Goal: Task Accomplishment & Management: Use online tool/utility

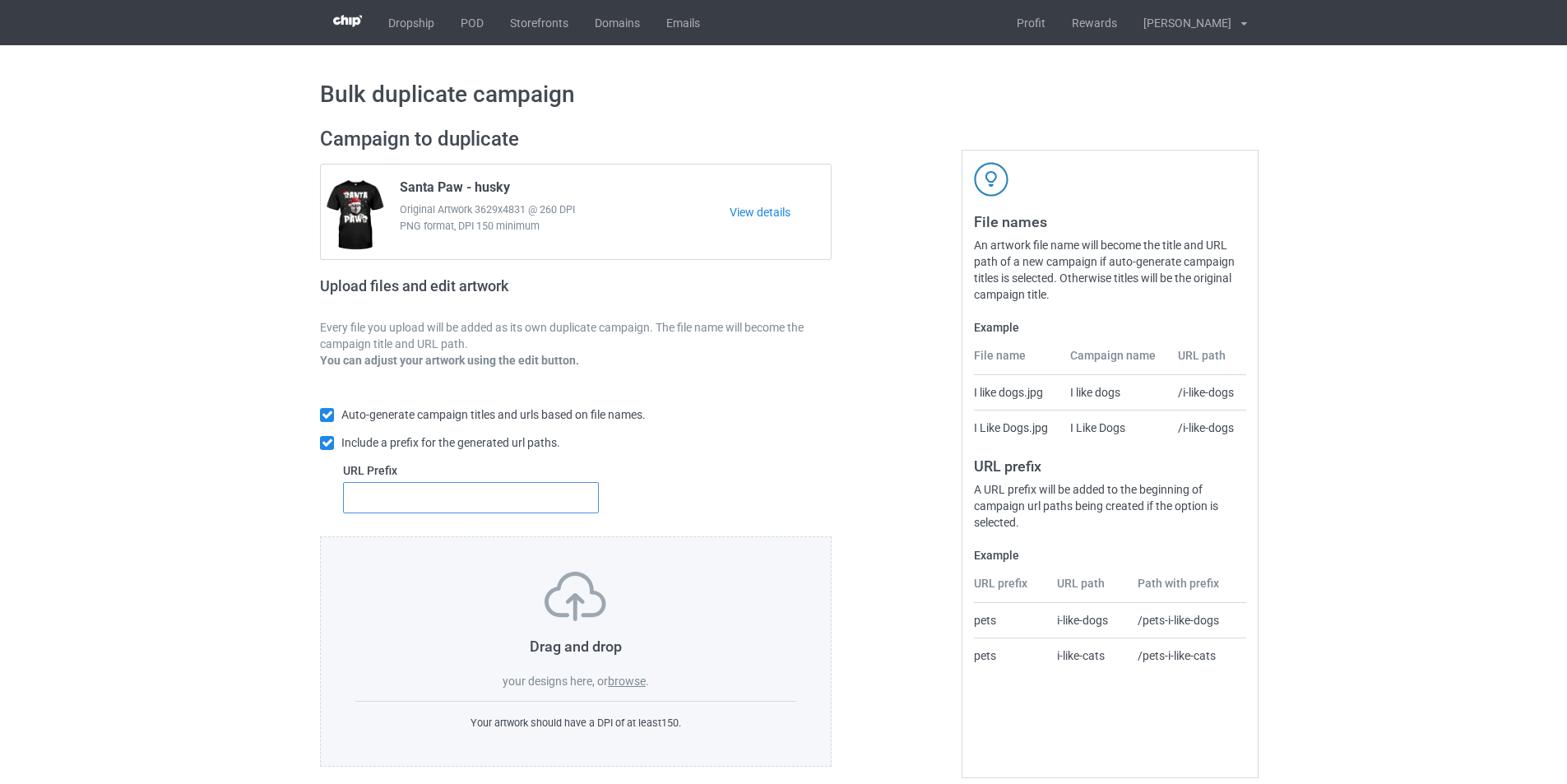
click at [513, 504] on input "text" at bounding box center [471, 497] width 256 height 31
click at [621, 683] on label "browse" at bounding box center [627, 680] width 37 height 13
click at [0, 0] on input "browse" at bounding box center [0, 0] width 0 height 0
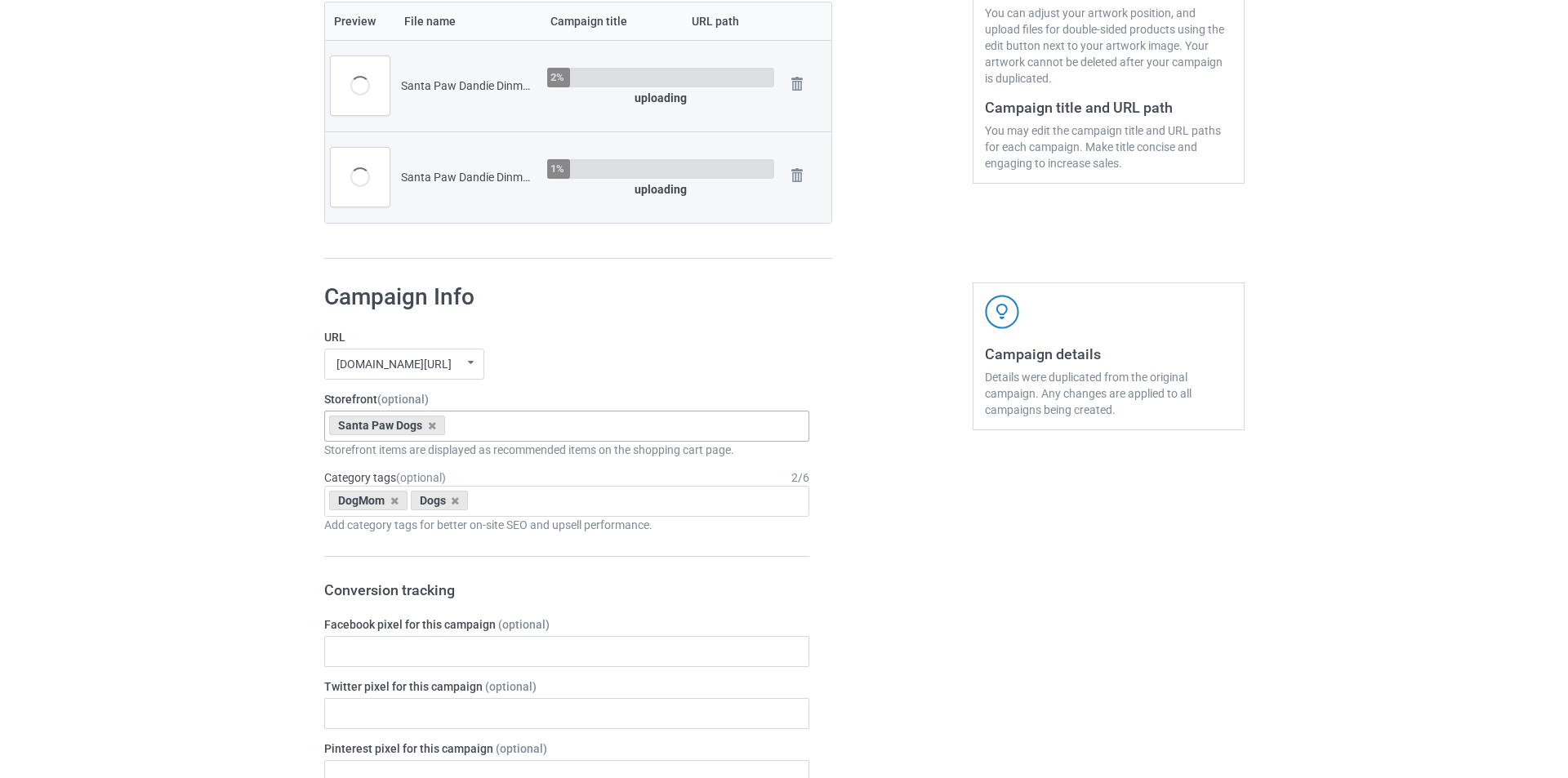
scroll to position [408, 0]
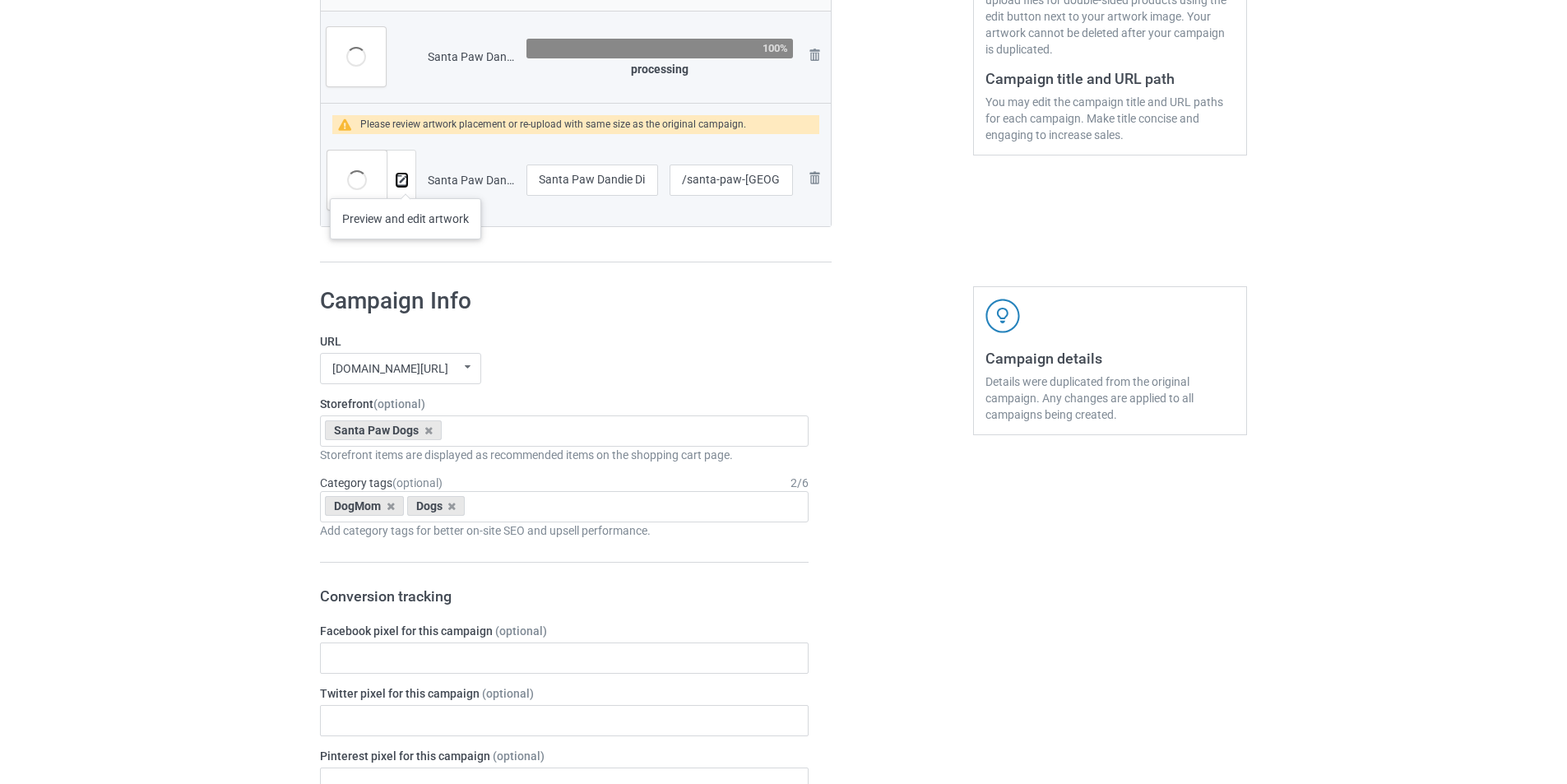
click at [399, 181] on img at bounding box center [402, 180] width 10 height 10
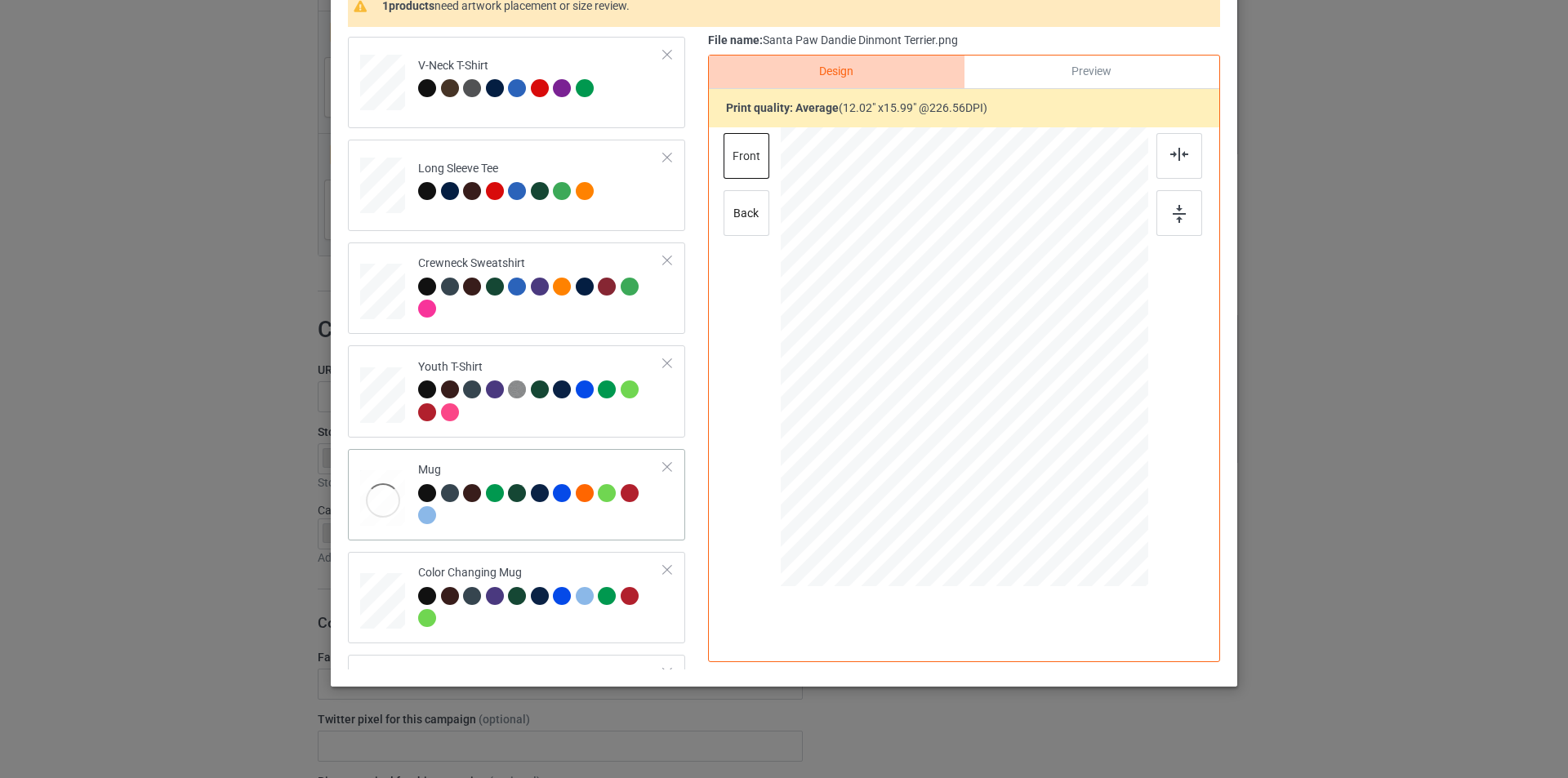
click at [578, 473] on div "Mug" at bounding box center [541, 492] width 246 height 61
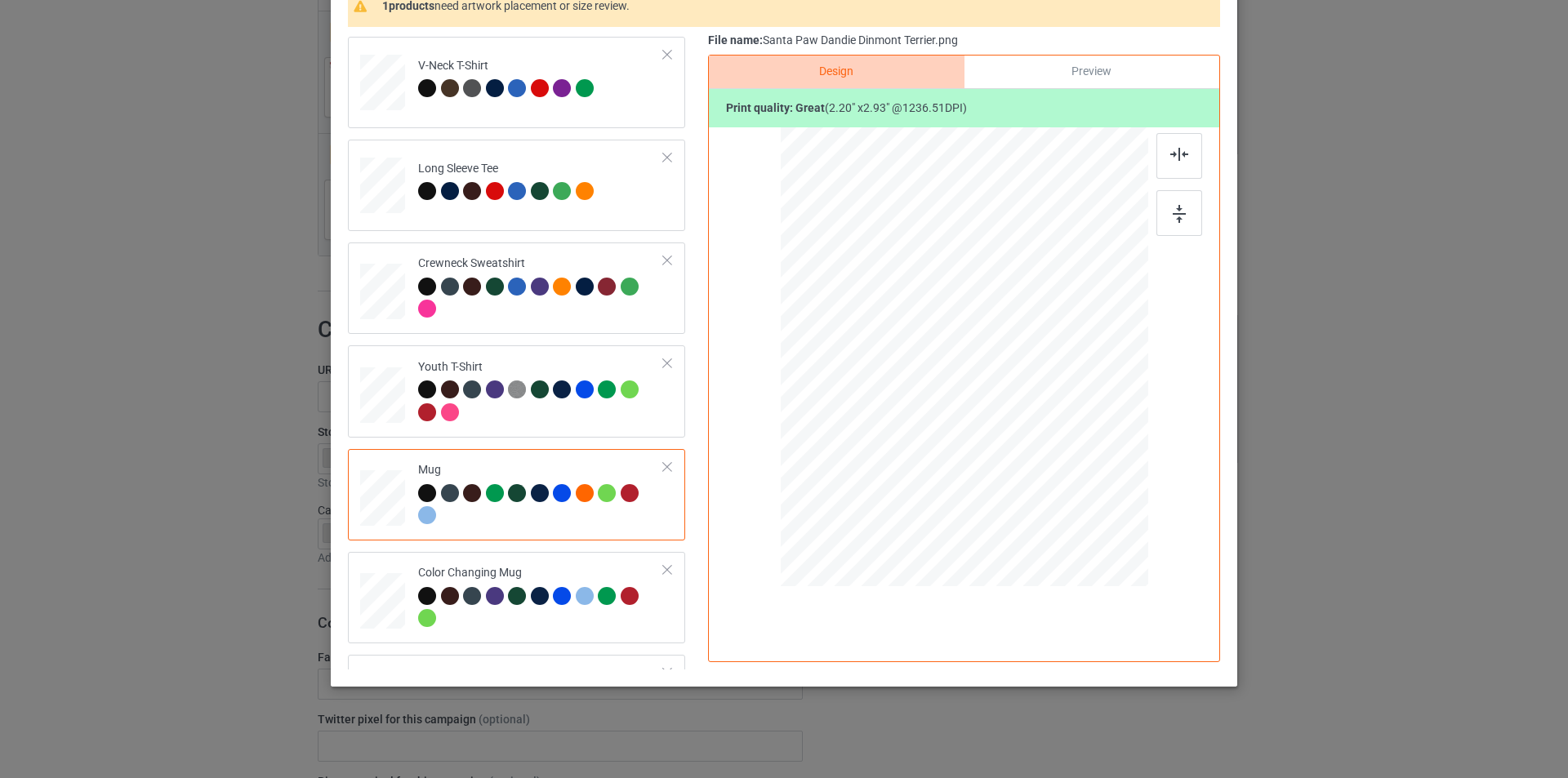
scroll to position [485, 0]
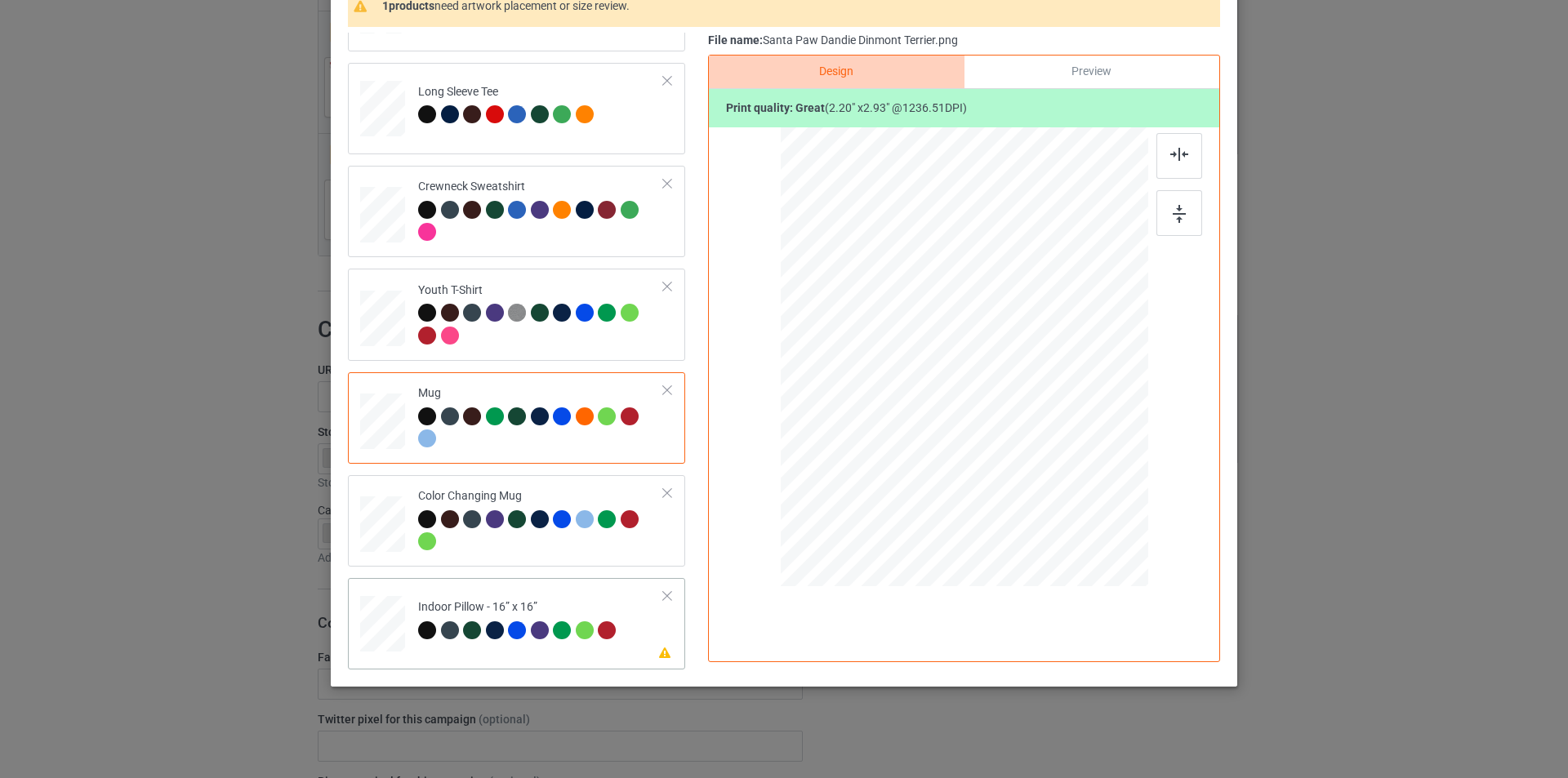
click at [612, 600] on div "Indoor Pillow - 16” x 16”" at bounding box center [519, 618] width 202 height 38
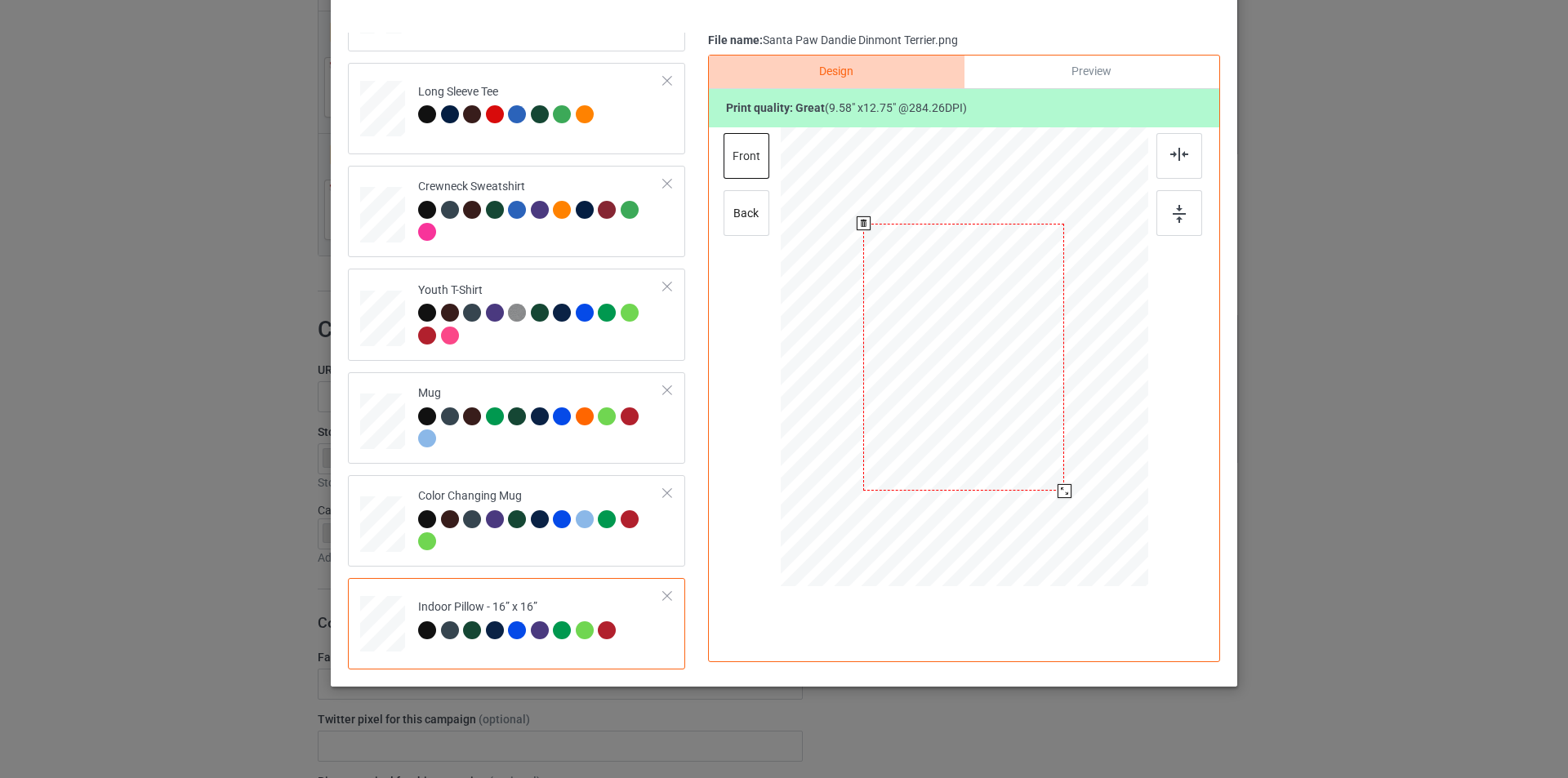
drag, startPoint x: 1066, startPoint y: 504, endPoint x: 1059, endPoint y: 490, distance: 15.7
click at [1059, 490] on div at bounding box center [1065, 491] width 14 height 14
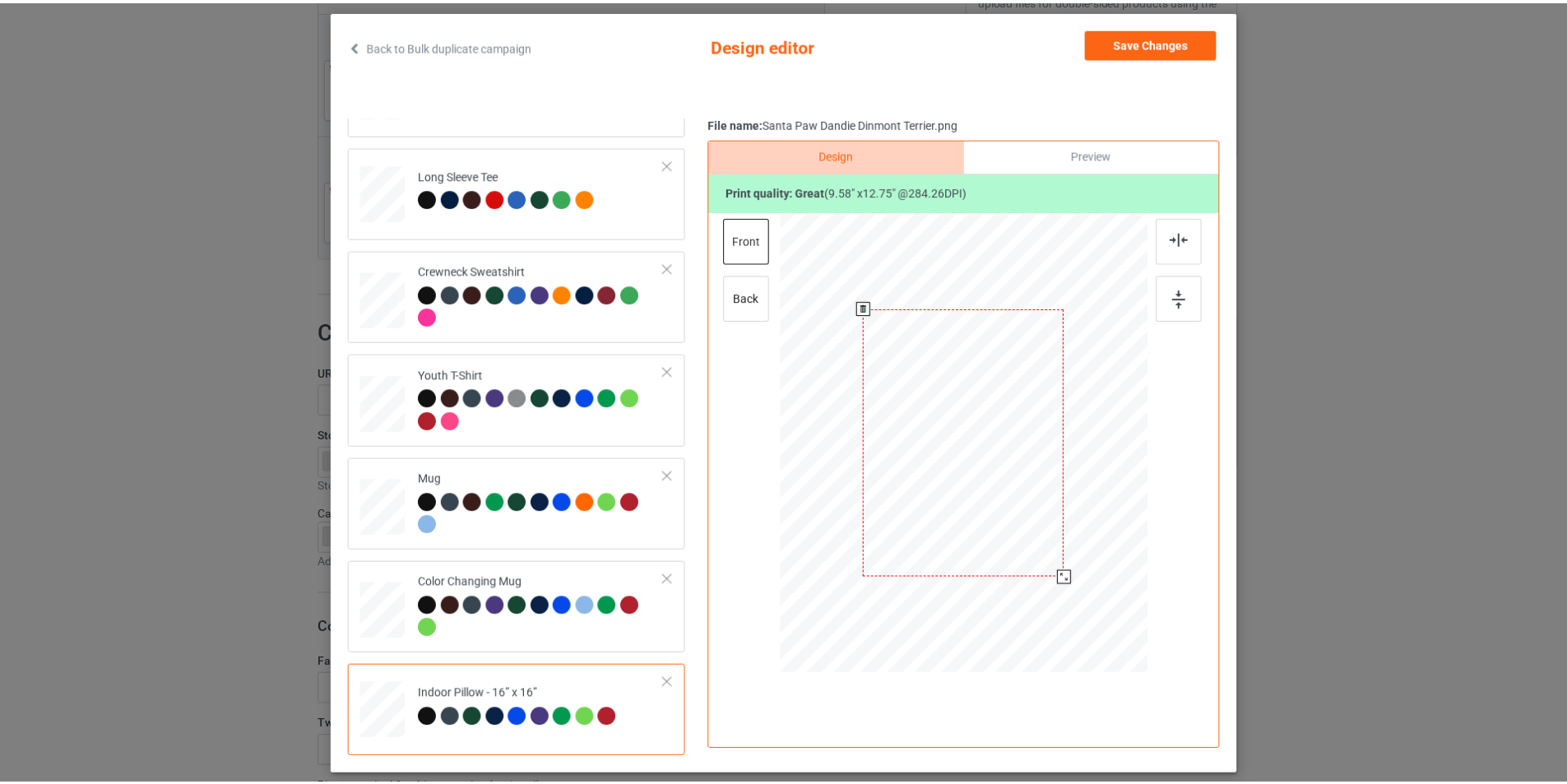
scroll to position [0, 0]
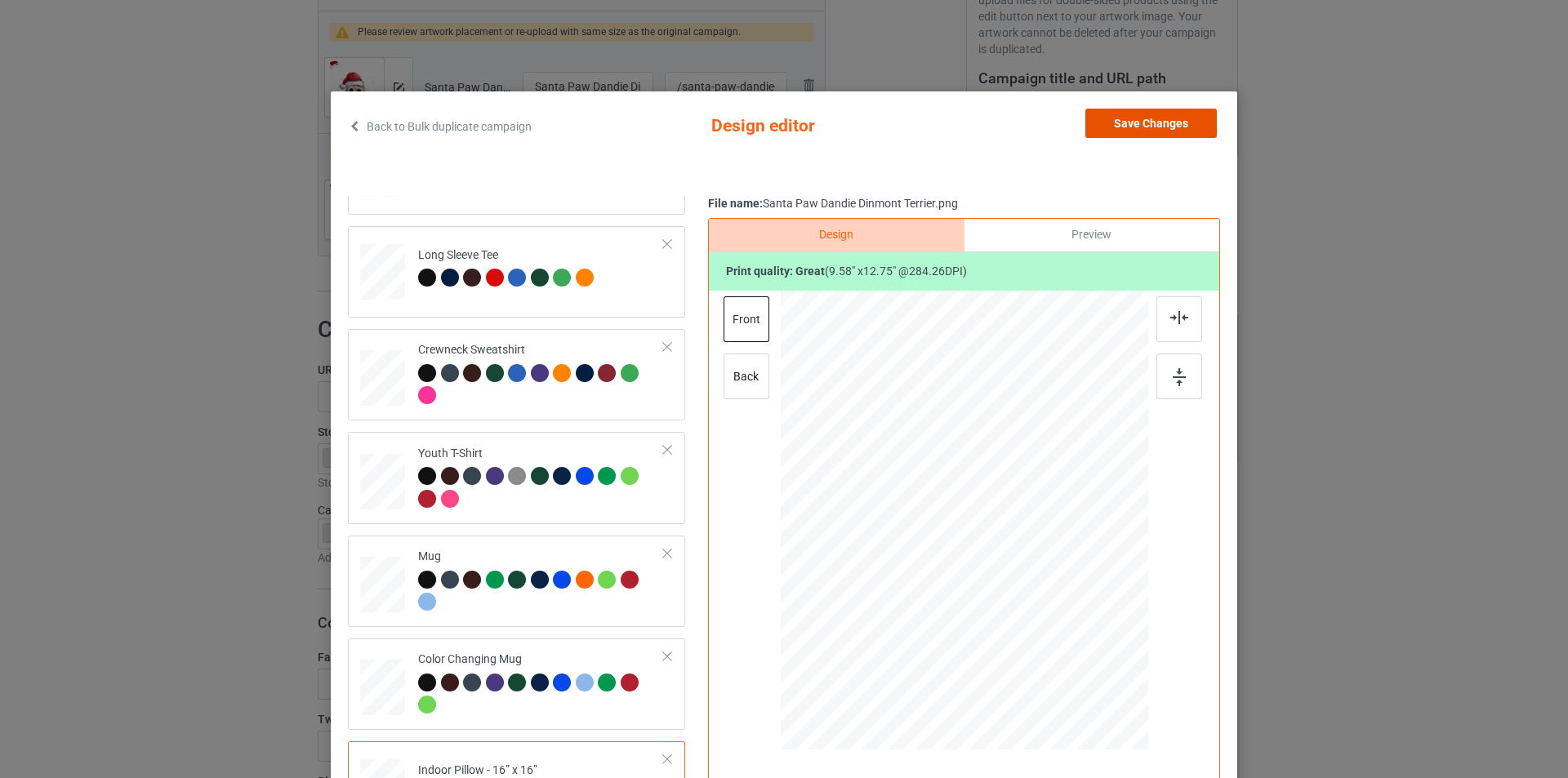
click at [1135, 125] on button "Save Changes" at bounding box center [1151, 124] width 131 height 29
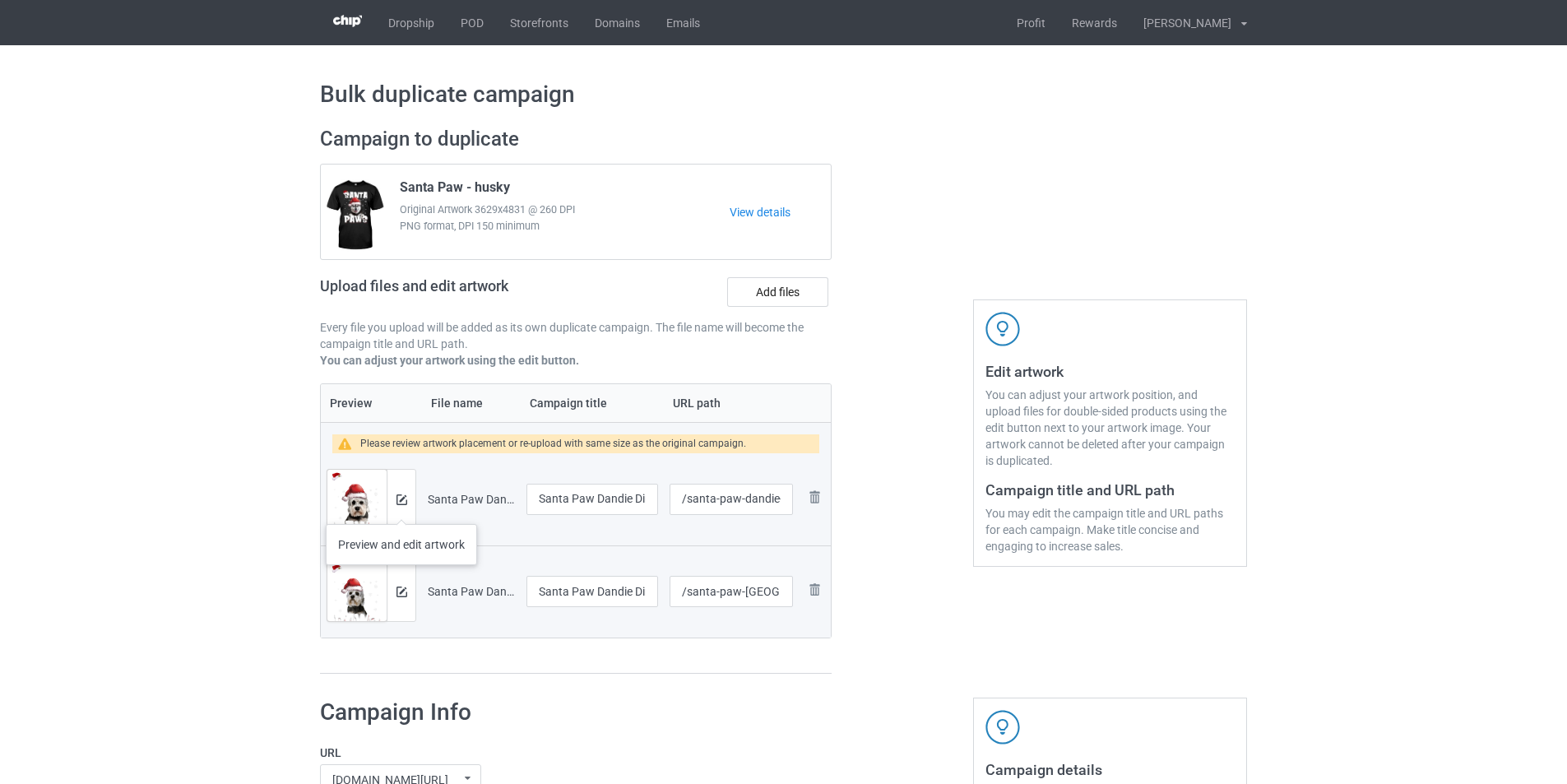
click at [402, 507] on div at bounding box center [401, 499] width 29 height 59
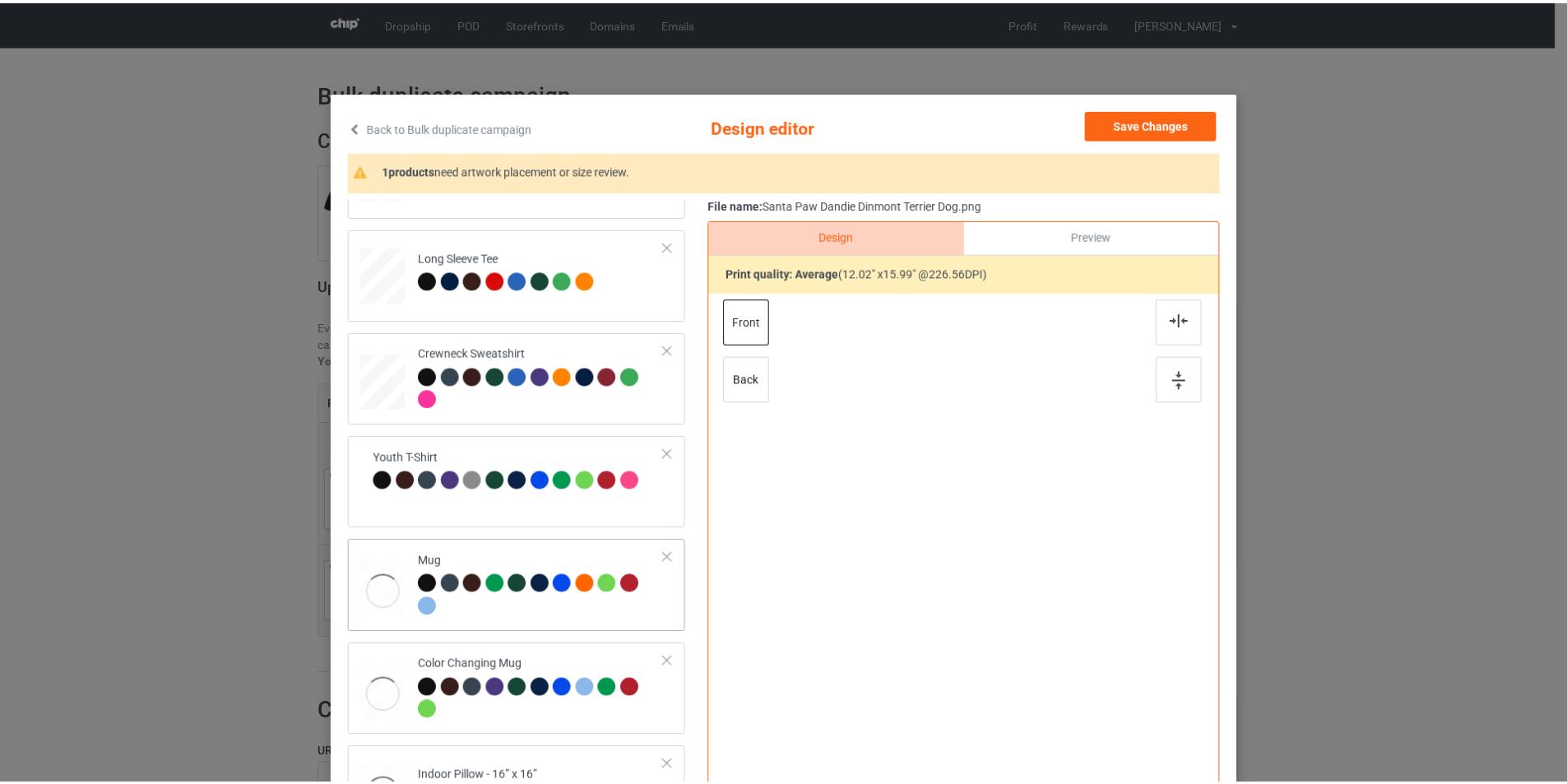
scroll to position [82, 0]
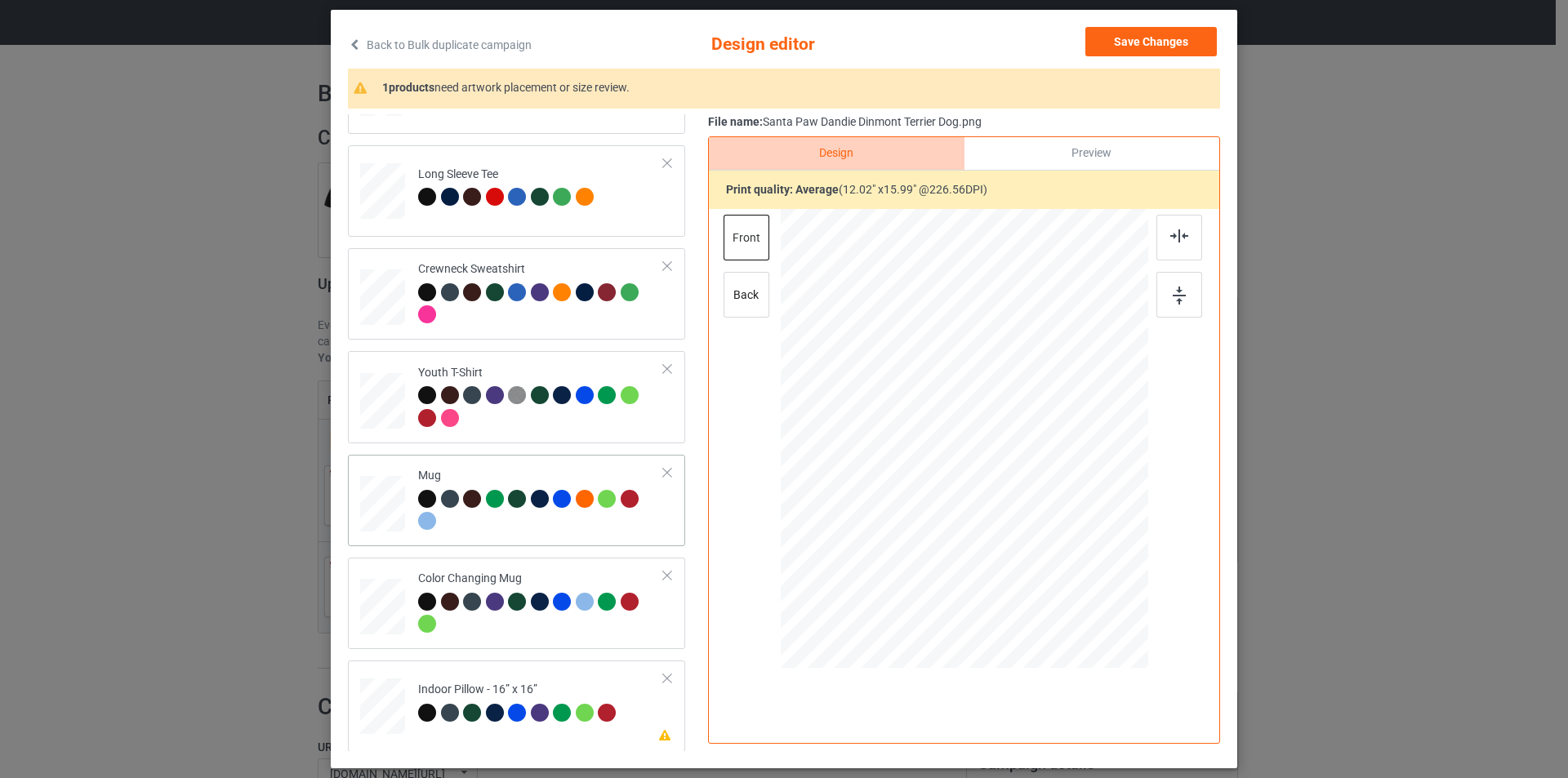
click at [602, 489] on div at bounding box center [606, 498] width 18 height 18
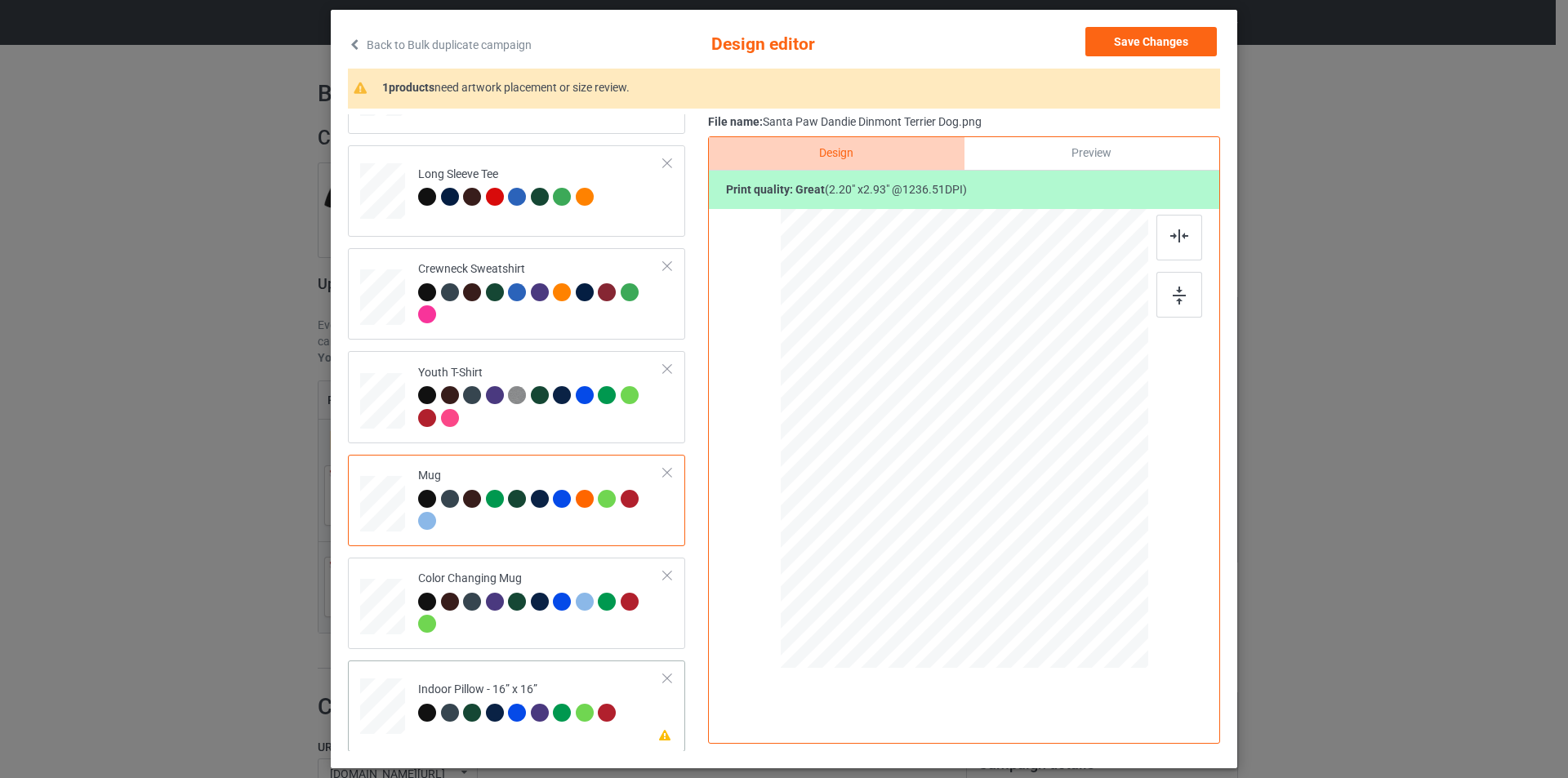
click at [557, 689] on div "Indoor Pillow - 16” x 16”" at bounding box center [519, 700] width 202 height 38
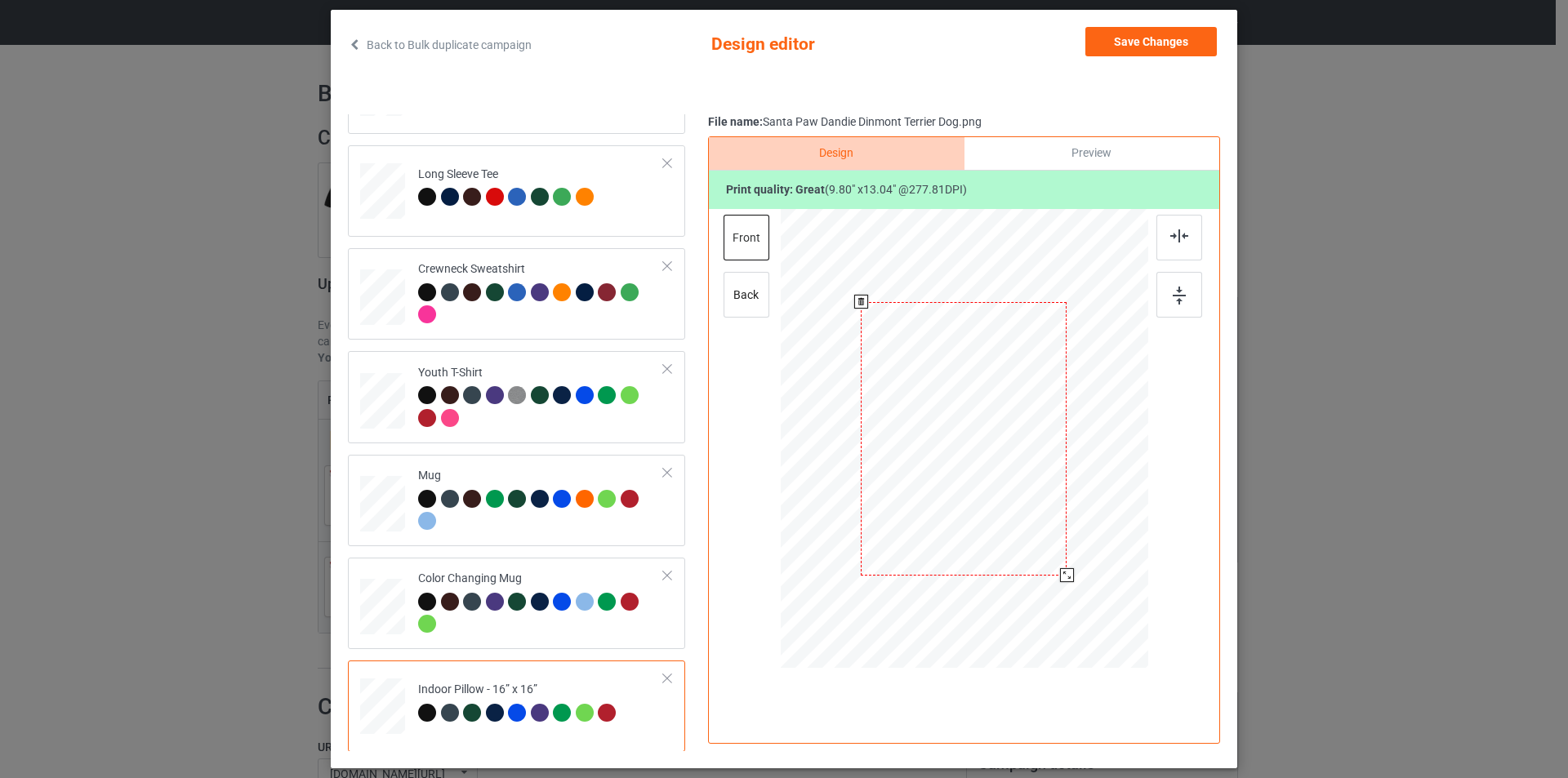
drag, startPoint x: 1068, startPoint y: 584, endPoint x: 1063, endPoint y: 572, distance: 13.0
click at [1063, 572] on div at bounding box center [1066, 575] width 14 height 14
click at [609, 271] on div "Crewneck Sweatshirt" at bounding box center [541, 291] width 246 height 61
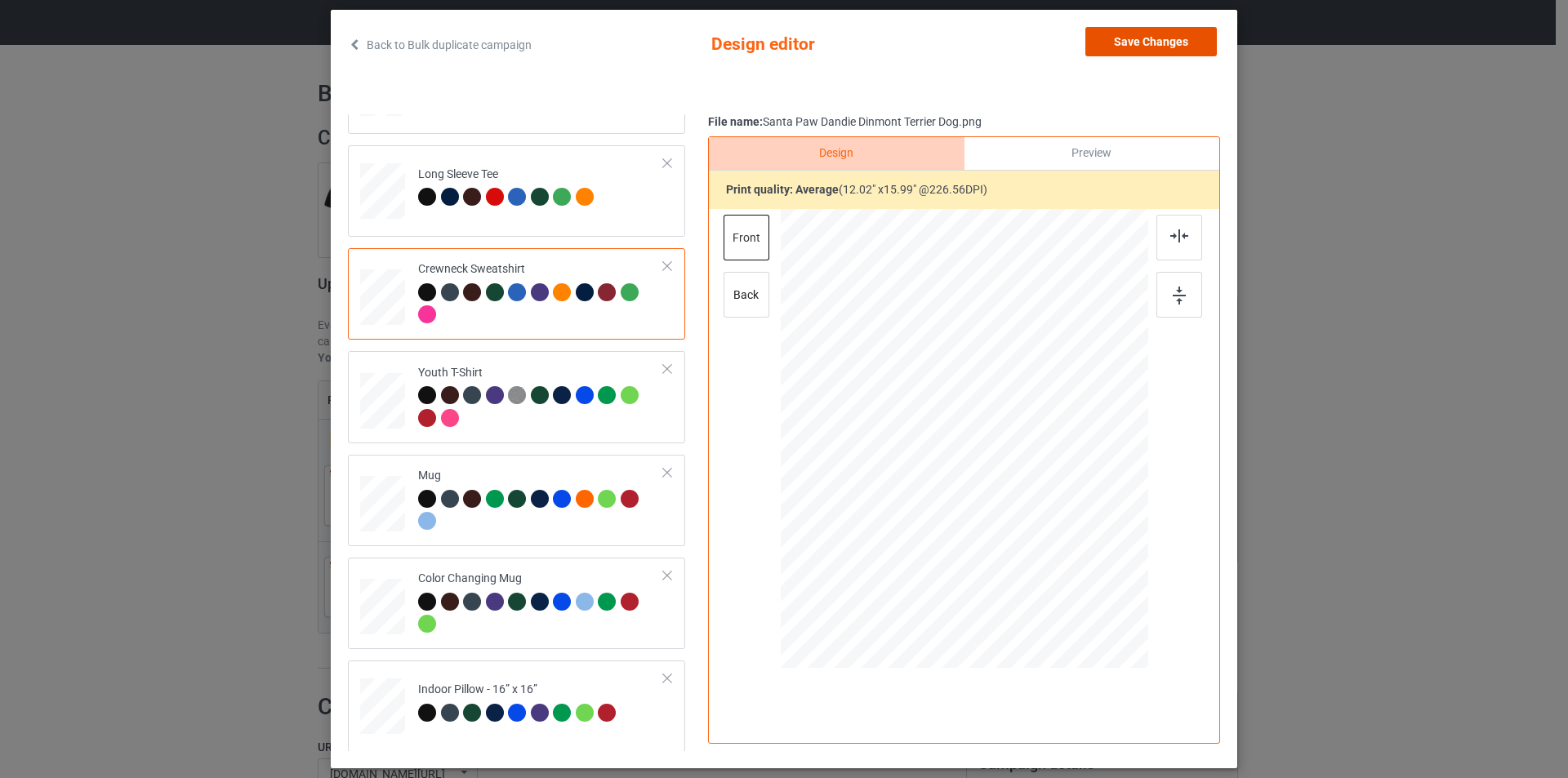
click at [1178, 44] on button "Save Changes" at bounding box center [1151, 41] width 131 height 29
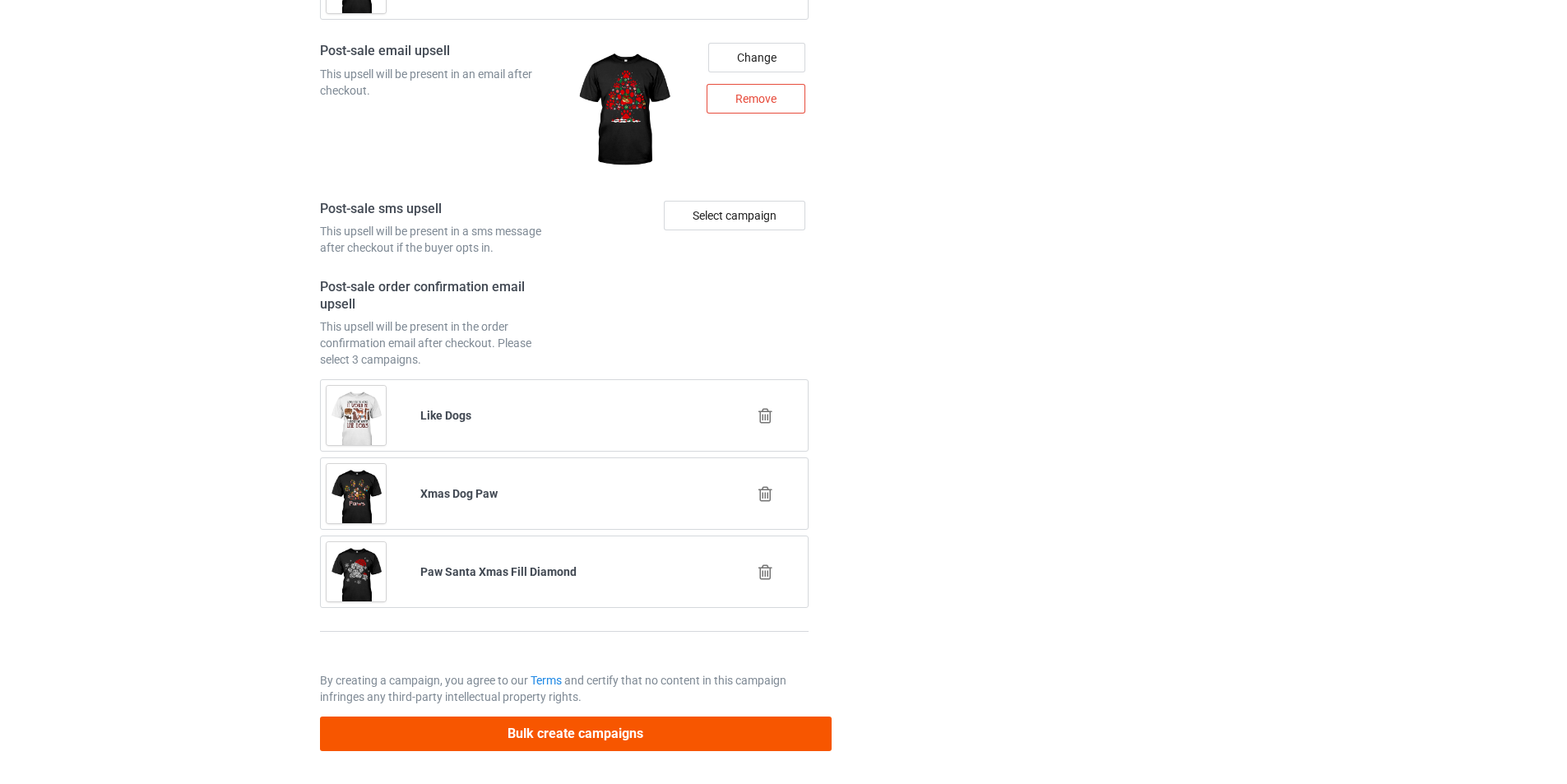
scroll to position [2281, 0]
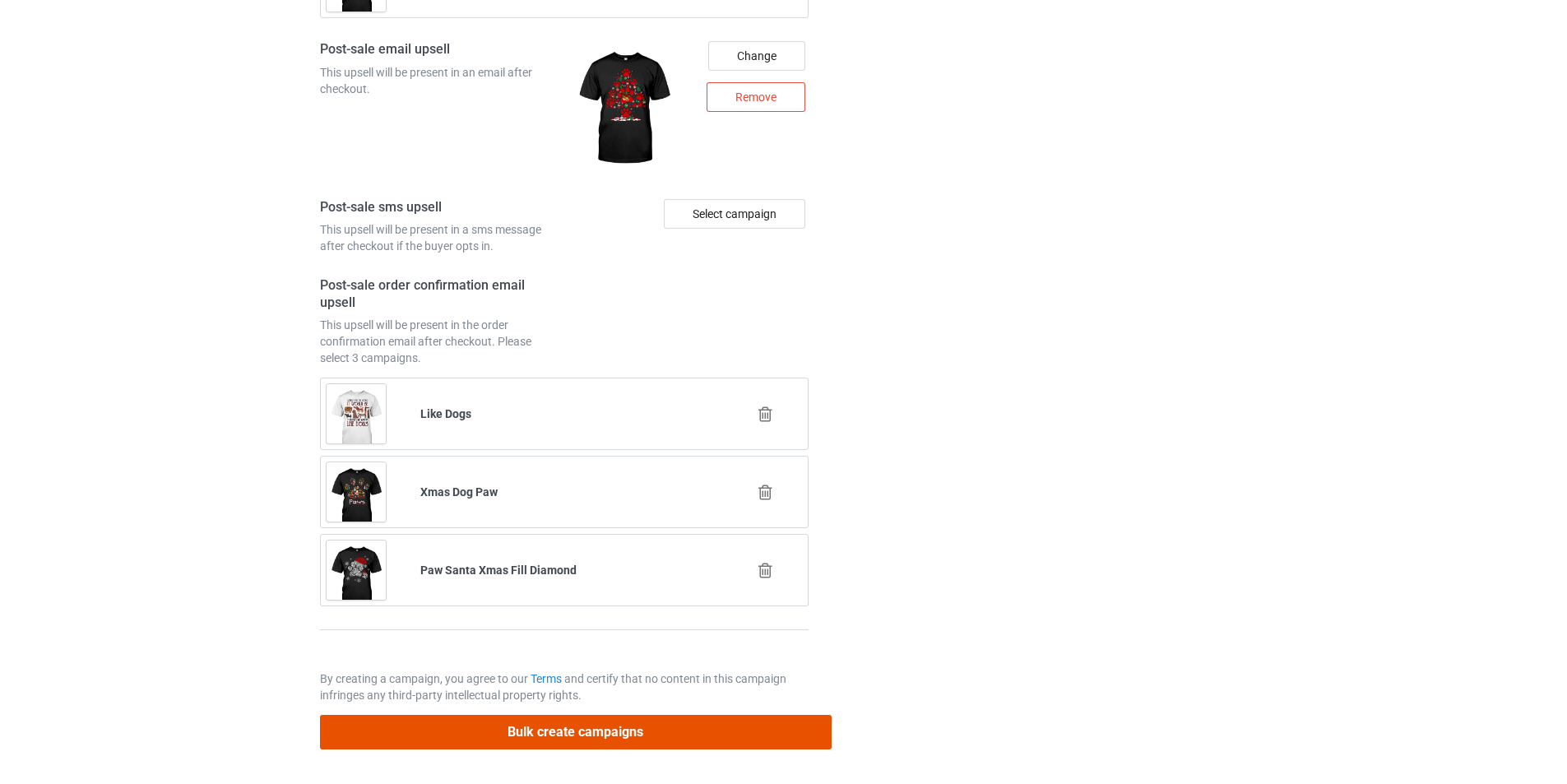
click at [689, 727] on button "Bulk create campaigns" at bounding box center [575, 731] width 512 height 34
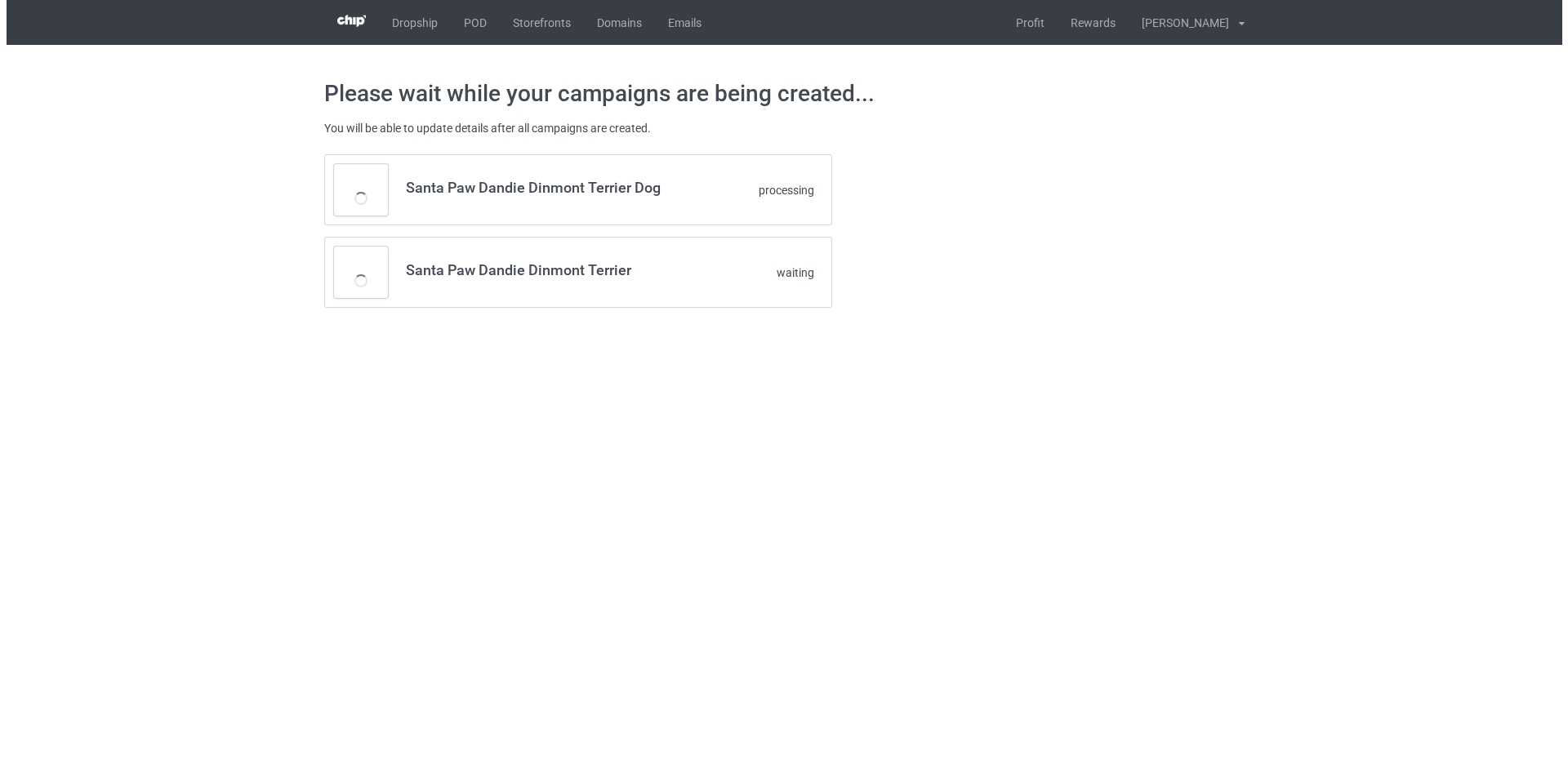
scroll to position [0, 0]
